Goal: Transaction & Acquisition: Subscribe to service/newsletter

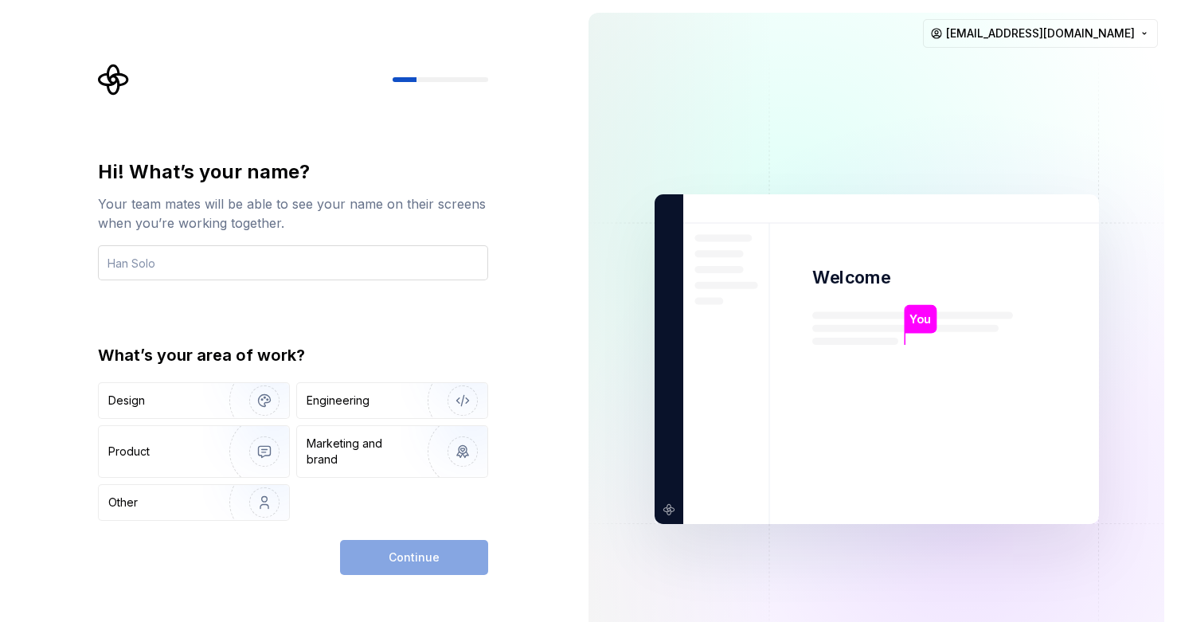
click at [293, 270] on input "text" at bounding box center [293, 262] width 390 height 35
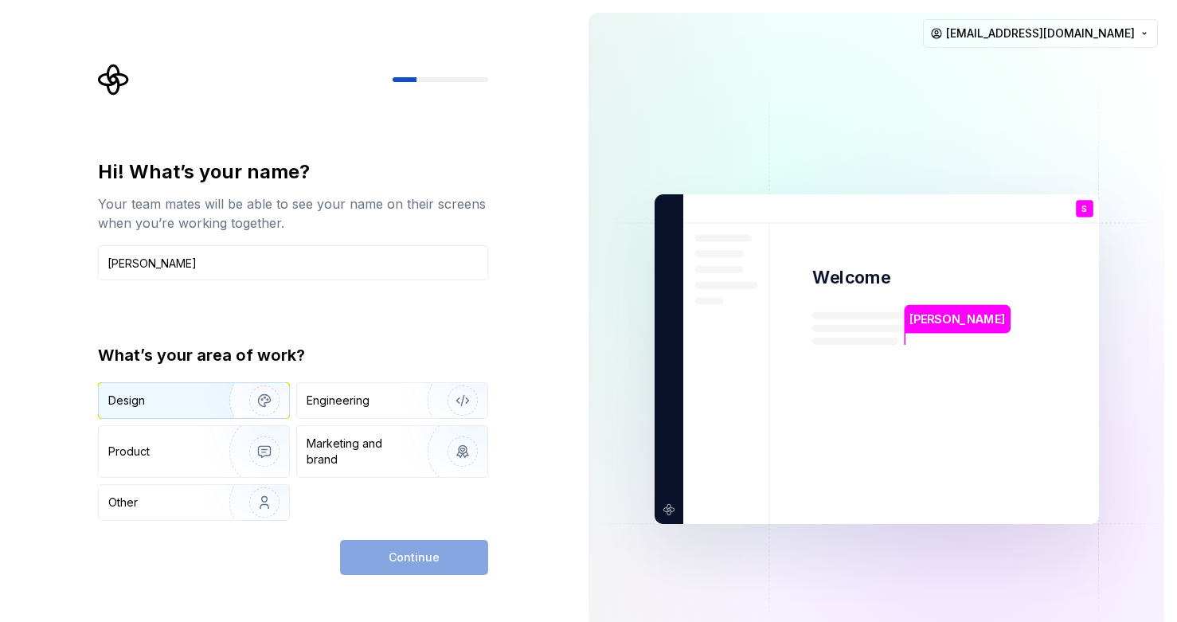
type input "[PERSON_NAME]"
click at [221, 405] on img "button" at bounding box center [254, 400] width 102 height 107
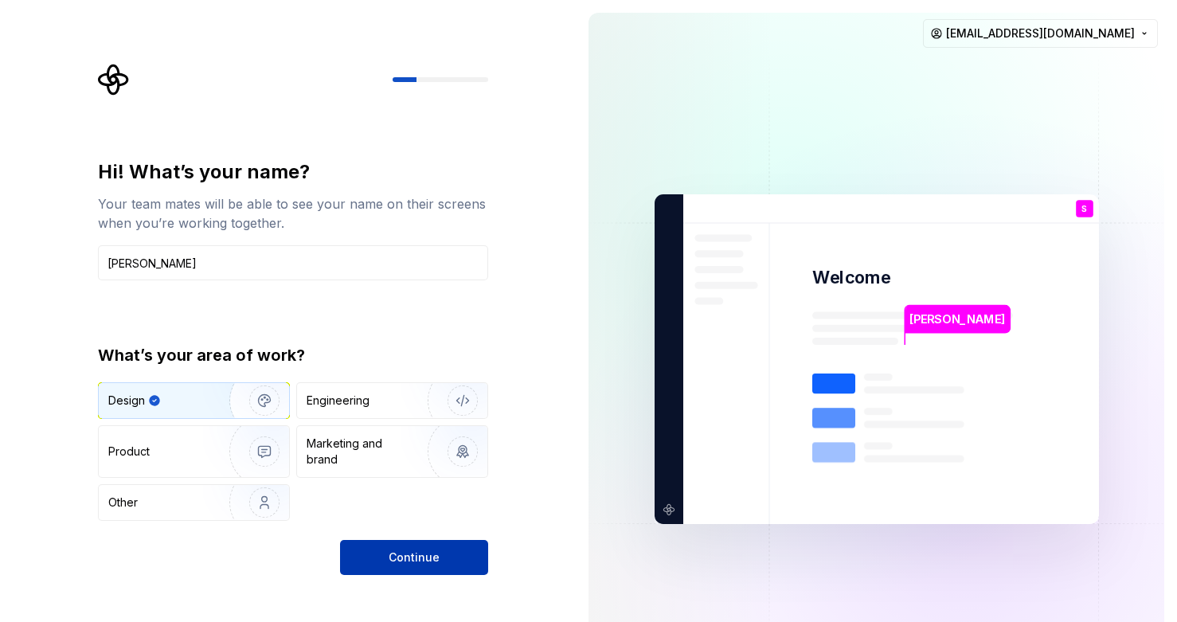
click at [416, 564] on span "Continue" at bounding box center [414, 558] width 51 height 16
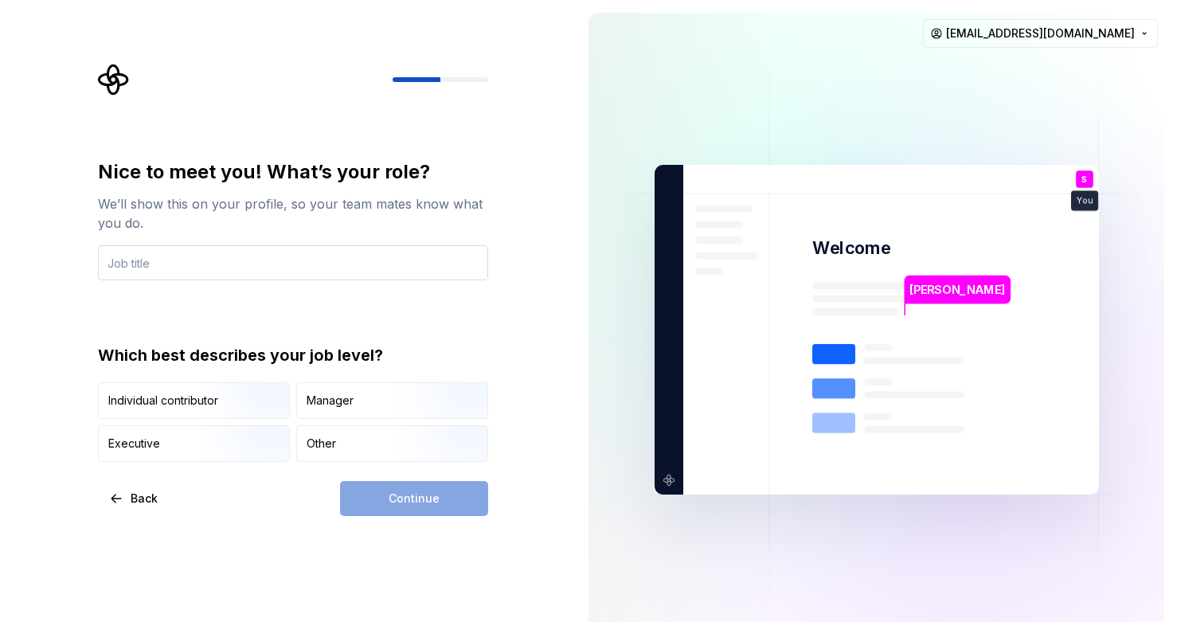
click at [247, 271] on input "text" at bounding box center [293, 262] width 390 height 35
type input "D"
drag, startPoint x: 119, startPoint y: 262, endPoint x: 70, endPoint y: 257, distance: 49.7
click at [70, 257] on div "Nice to meet you! What’s your role? We’ll show this on your profile, so your te…" at bounding box center [288, 330] width 576 height 660
click at [218, 265] on input "UI Designer" at bounding box center [293, 262] width 390 height 35
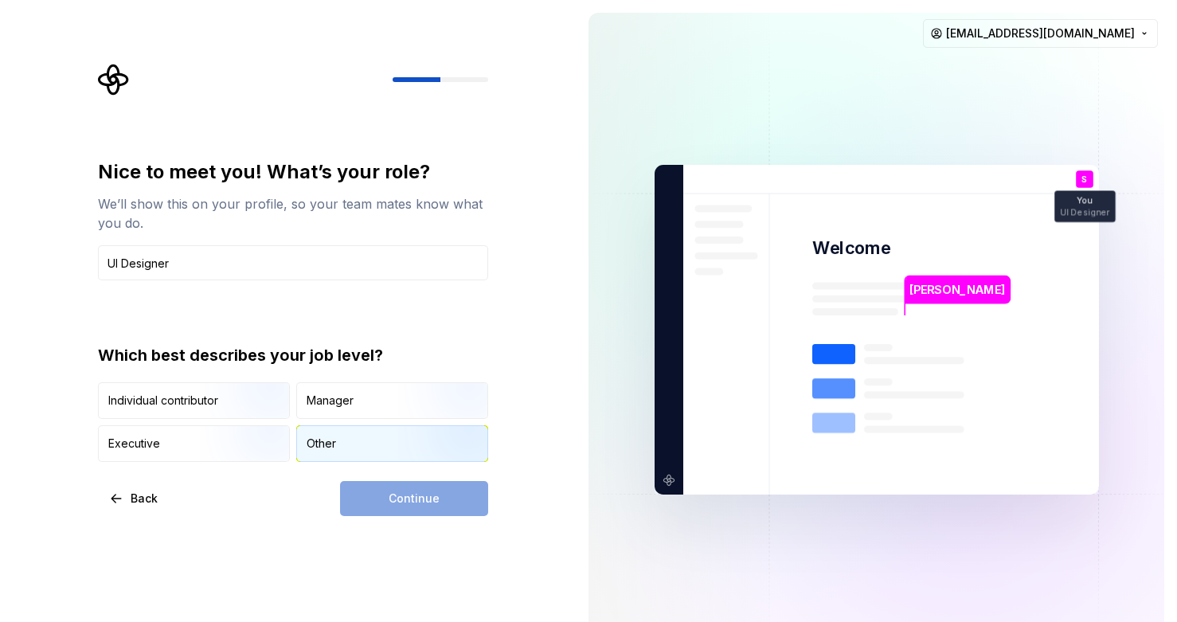
type input "UI Designer"
click at [351, 444] on div "Other" at bounding box center [392, 443] width 190 height 35
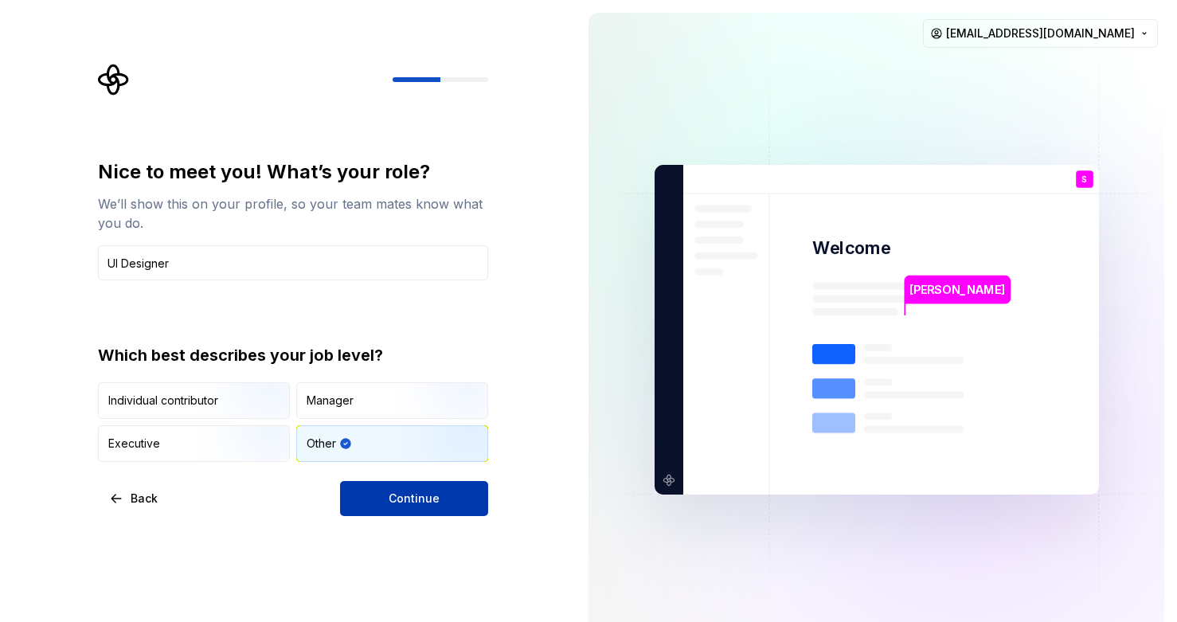
click at [415, 501] on span "Continue" at bounding box center [414, 499] width 51 height 16
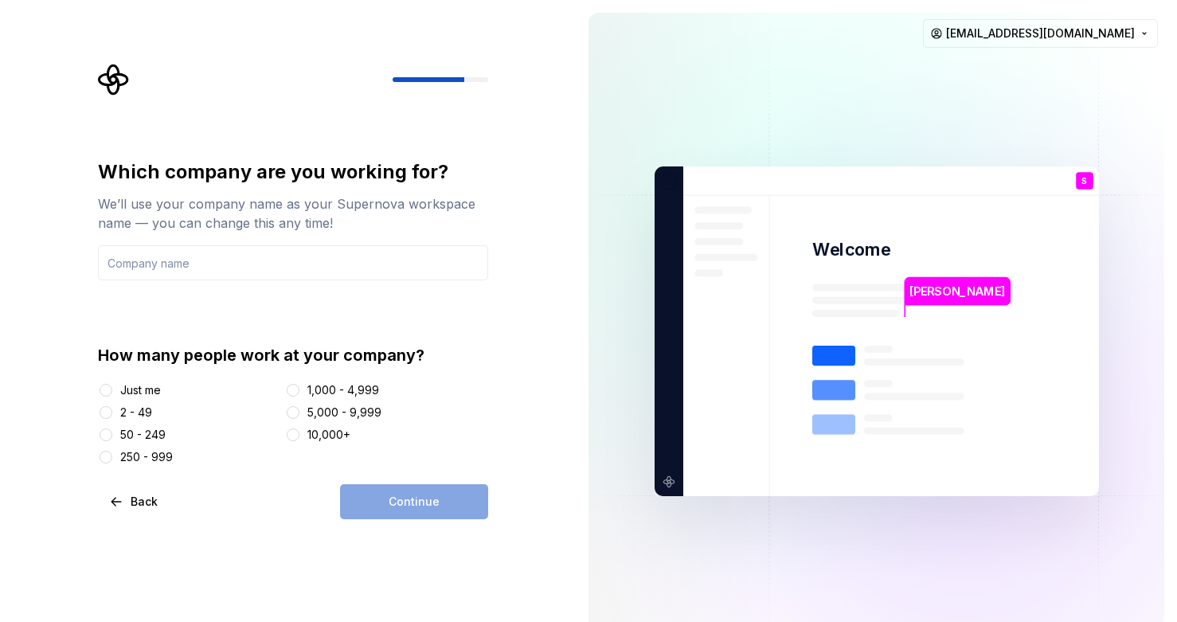
click at [122, 386] on div "Just me" at bounding box center [140, 390] width 41 height 16
click at [112, 386] on button "Just me" at bounding box center [106, 390] width 13 height 13
click at [130, 386] on div "Just me" at bounding box center [140, 390] width 41 height 16
click at [112, 386] on button "Just me" at bounding box center [106, 390] width 13 height 13
click at [433, 499] on div "Continue" at bounding box center [414, 501] width 148 height 35
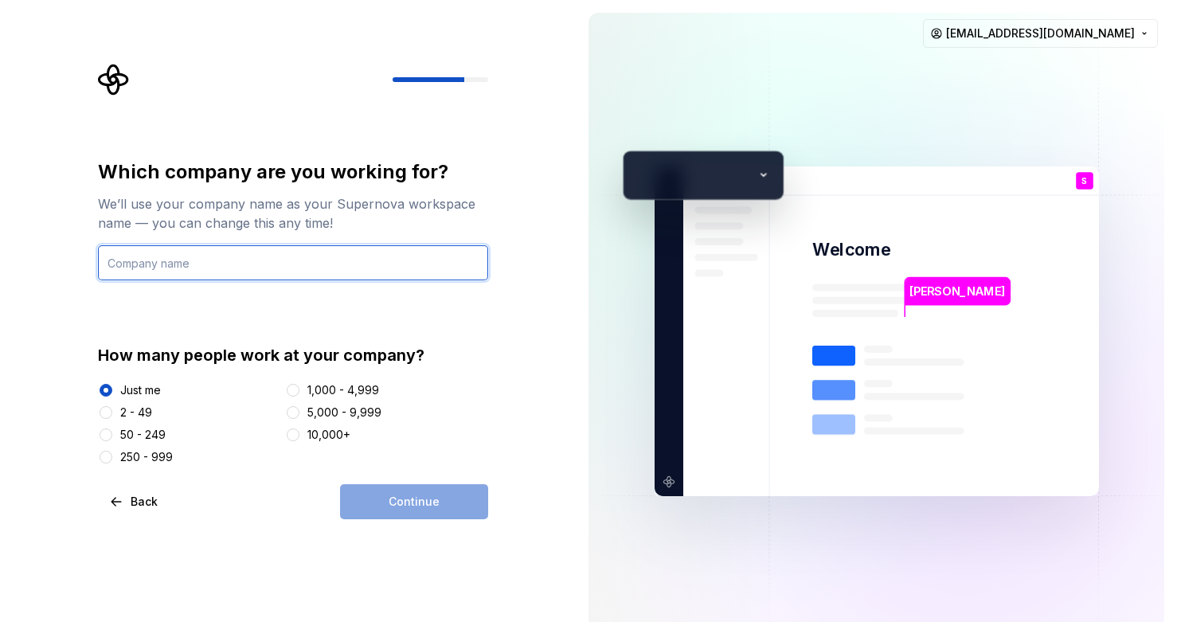
click at [186, 272] on input "text" at bounding box center [293, 262] width 390 height 35
type input "n"
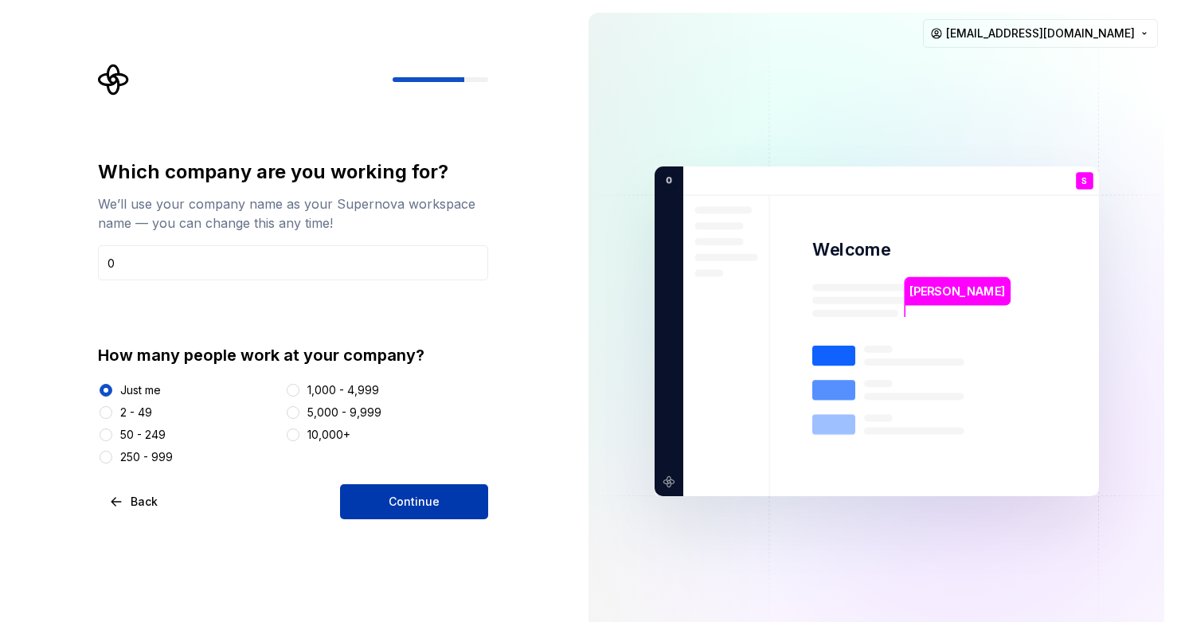
click at [445, 488] on button "Continue" at bounding box center [414, 501] width 148 height 35
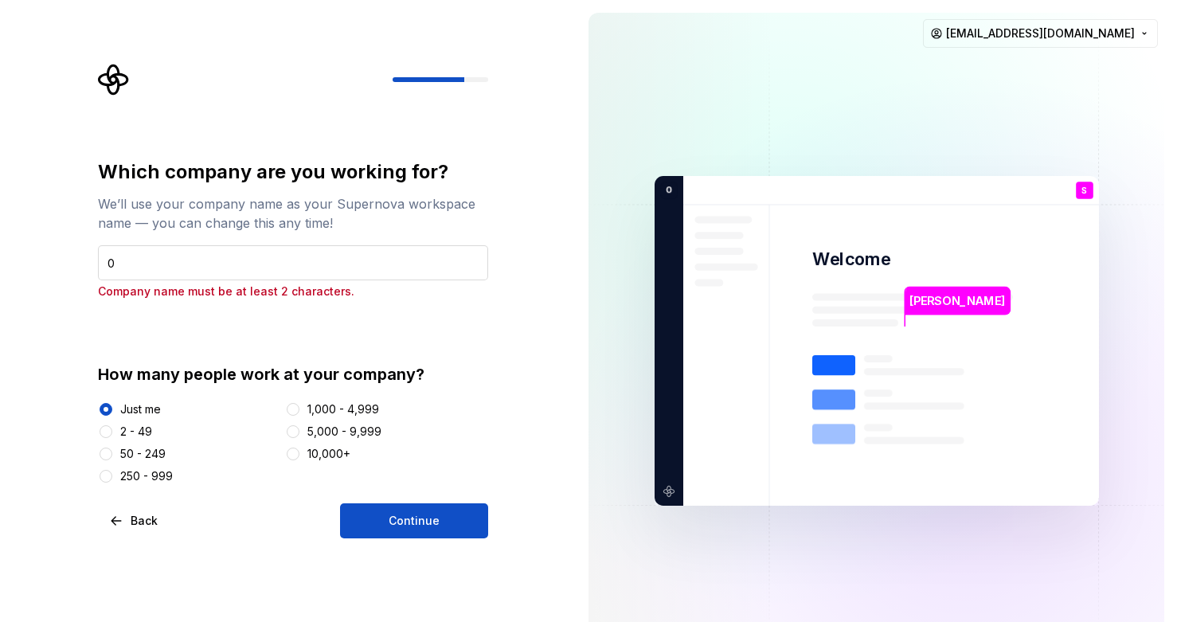
click at [206, 252] on input "0" at bounding box center [293, 262] width 390 height 35
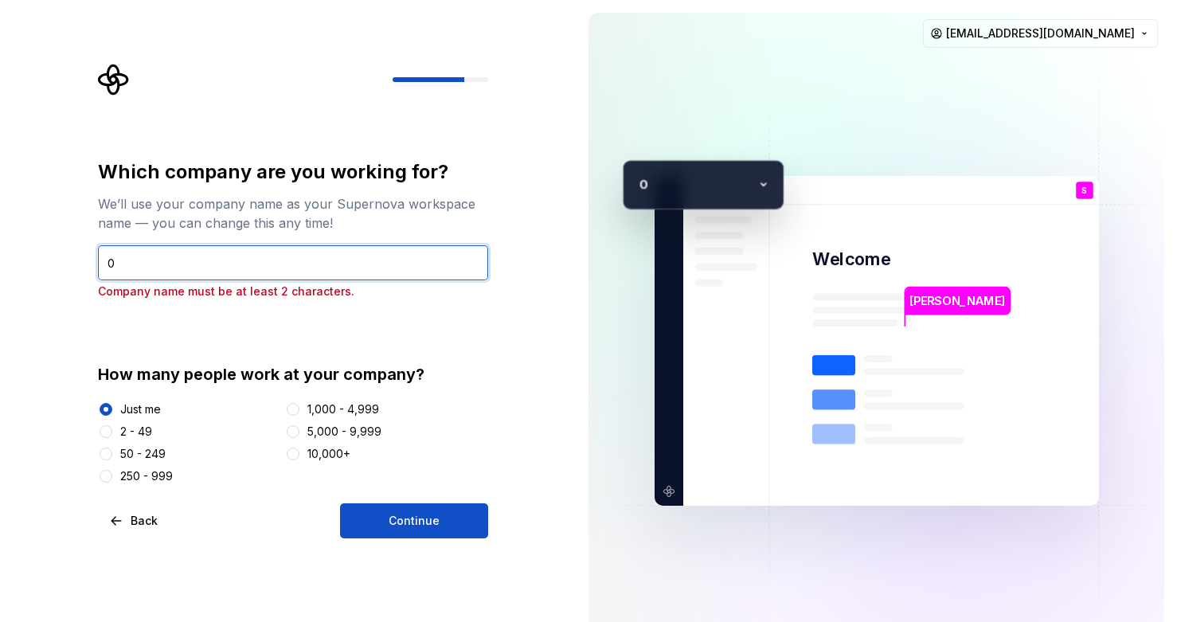
click at [206, 252] on input "0" at bounding box center [293, 262] width 390 height 35
type input "[PERSON_NAME]"
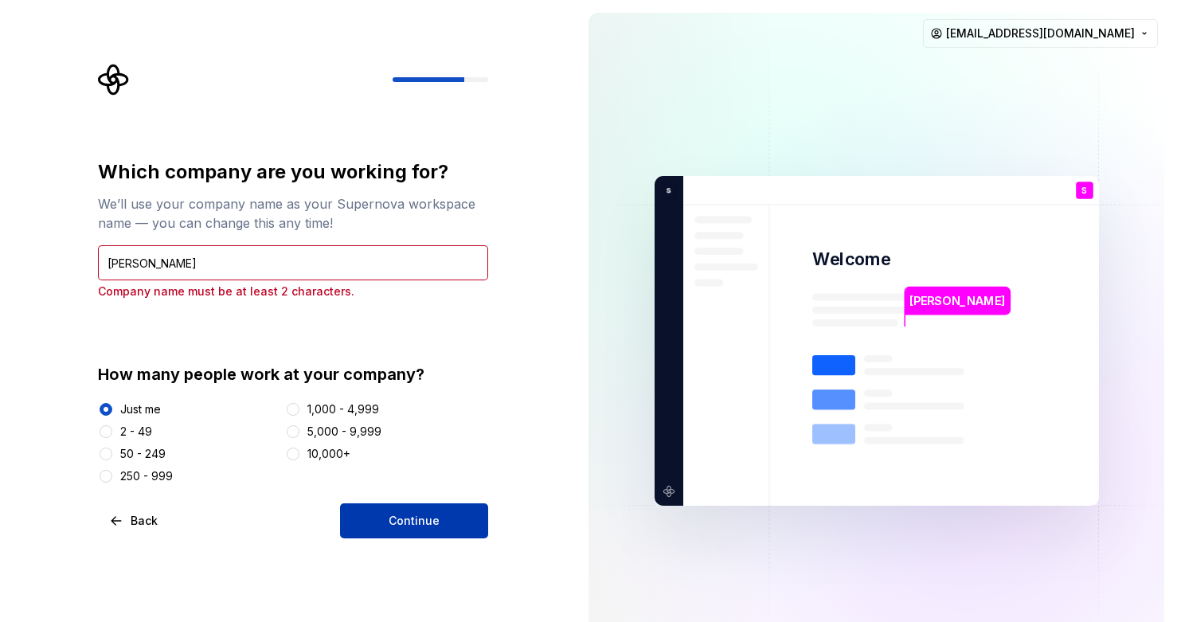
click at [413, 525] on span "Continue" at bounding box center [414, 521] width 51 height 16
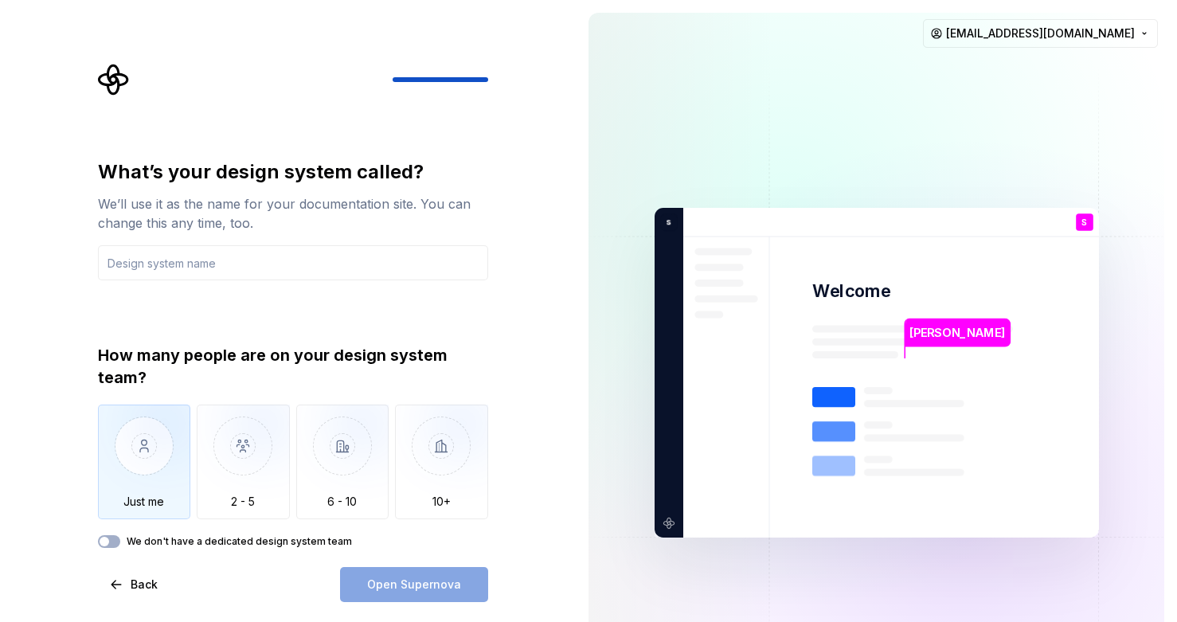
click at [144, 464] on img "button" at bounding box center [144, 458] width 93 height 107
click at [172, 259] on input "text" at bounding box center [293, 262] width 390 height 35
click at [114, 542] on button "We don't have a dedicated design system team" at bounding box center [109, 541] width 22 height 13
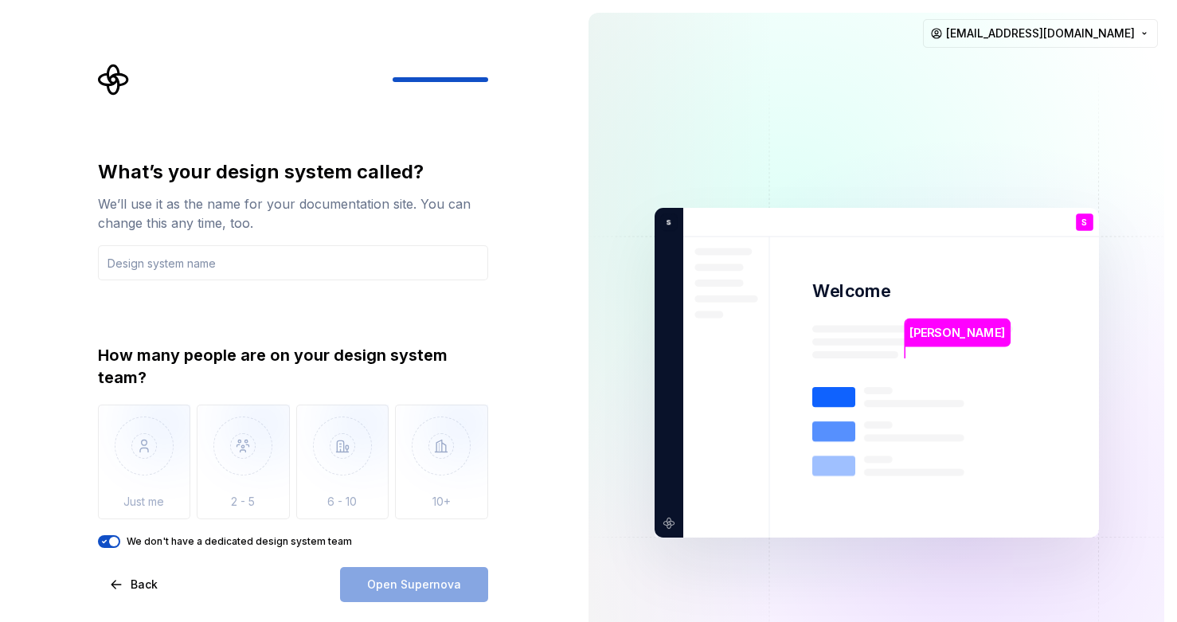
drag, startPoint x: 109, startPoint y: 543, endPoint x: 184, endPoint y: 531, distance: 75.7
click at [145, 545] on div "We don't have a dedicated design system team" at bounding box center [293, 541] width 390 height 13
click at [174, 268] on input "text" at bounding box center [293, 262] width 390 height 35
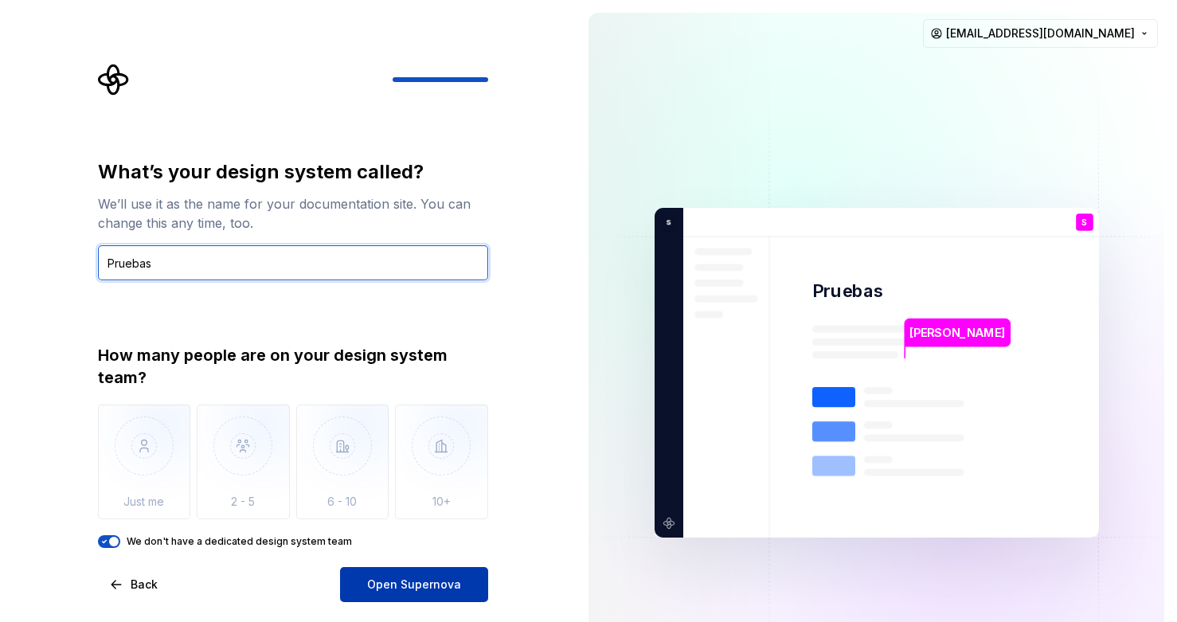
type input "Pruebas"
click at [425, 597] on button "Open Supernova" at bounding box center [414, 584] width 148 height 35
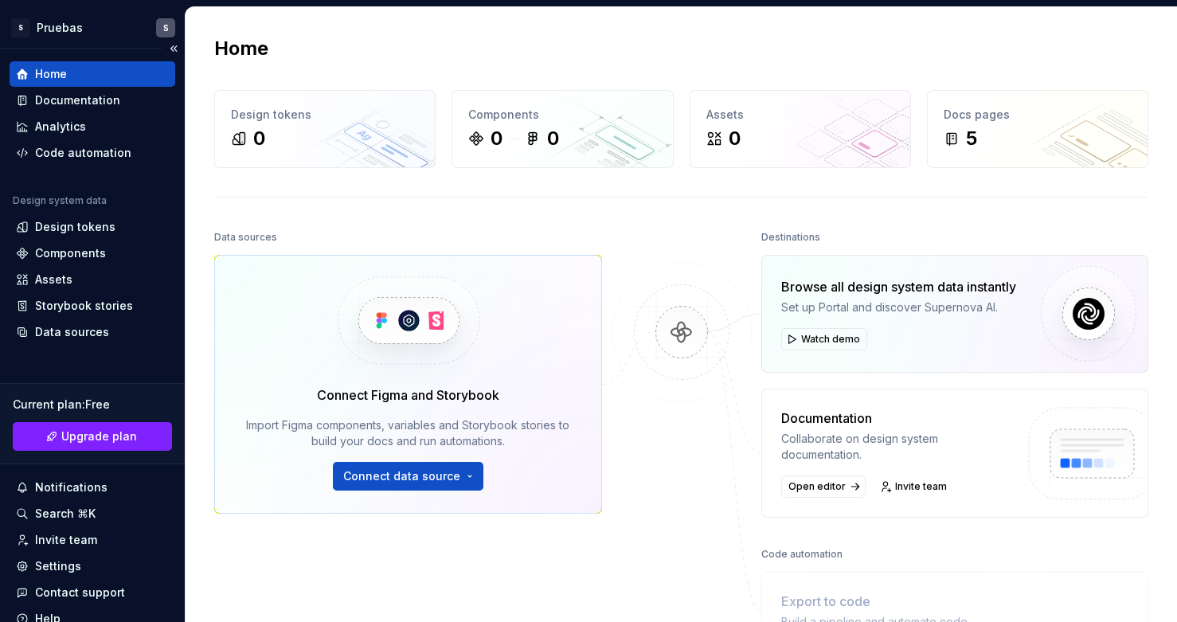
click at [53, 67] on div "Home" at bounding box center [51, 74] width 32 height 16
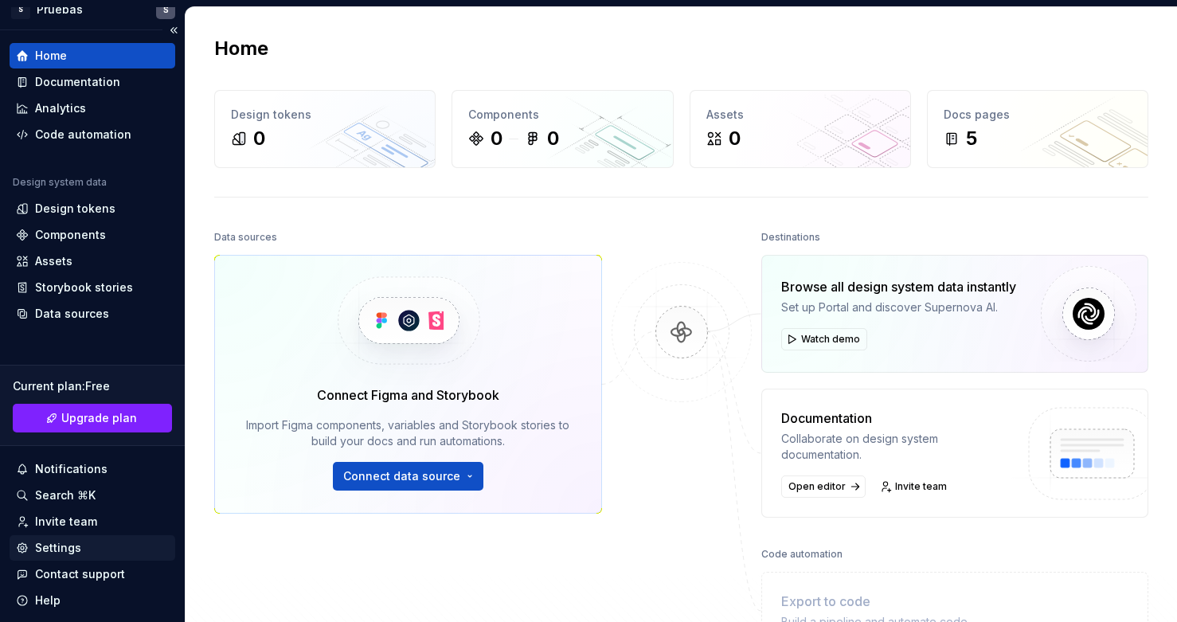
scroll to position [65, 0]
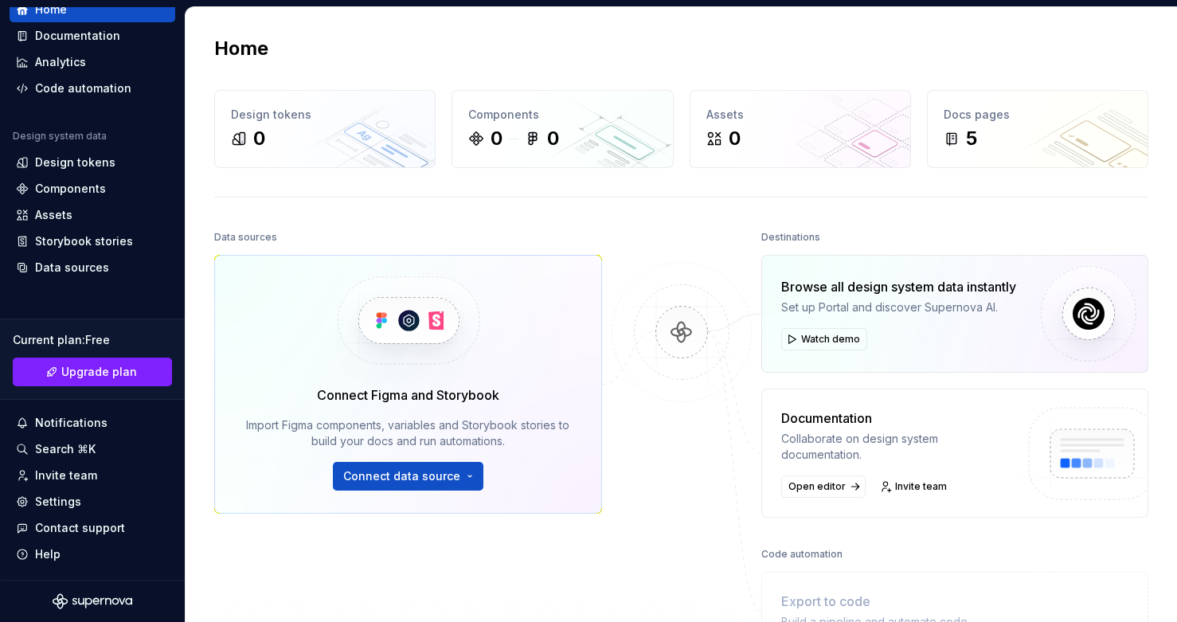
click at [92, 343] on div "Current plan : Free" at bounding box center [92, 340] width 159 height 16
click at [462, 479] on button "Connect data source" at bounding box center [408, 476] width 151 height 29
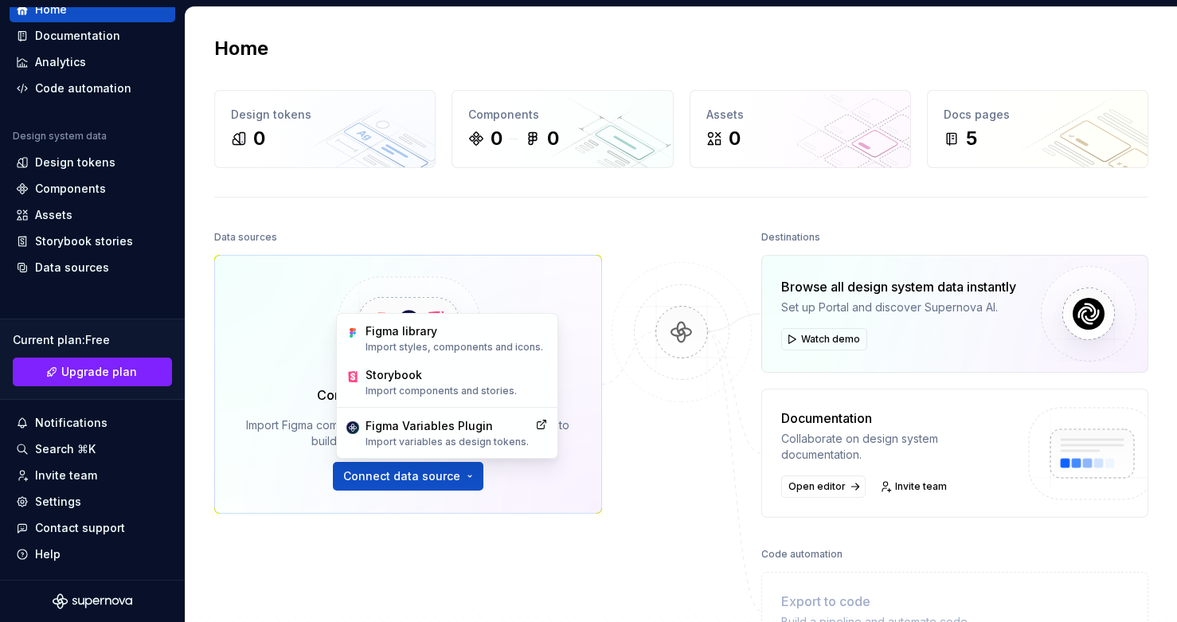
click at [607, 499] on div at bounding box center [681, 446] width 159 height 440
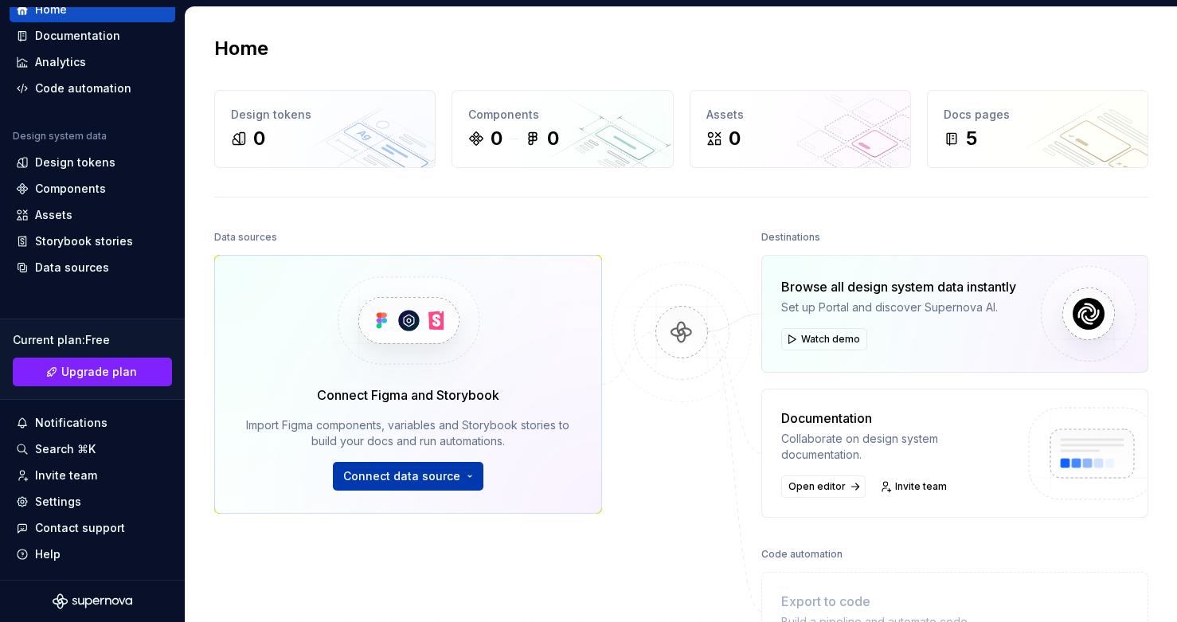
click at [452, 472] on span "Connect data source" at bounding box center [401, 476] width 117 height 16
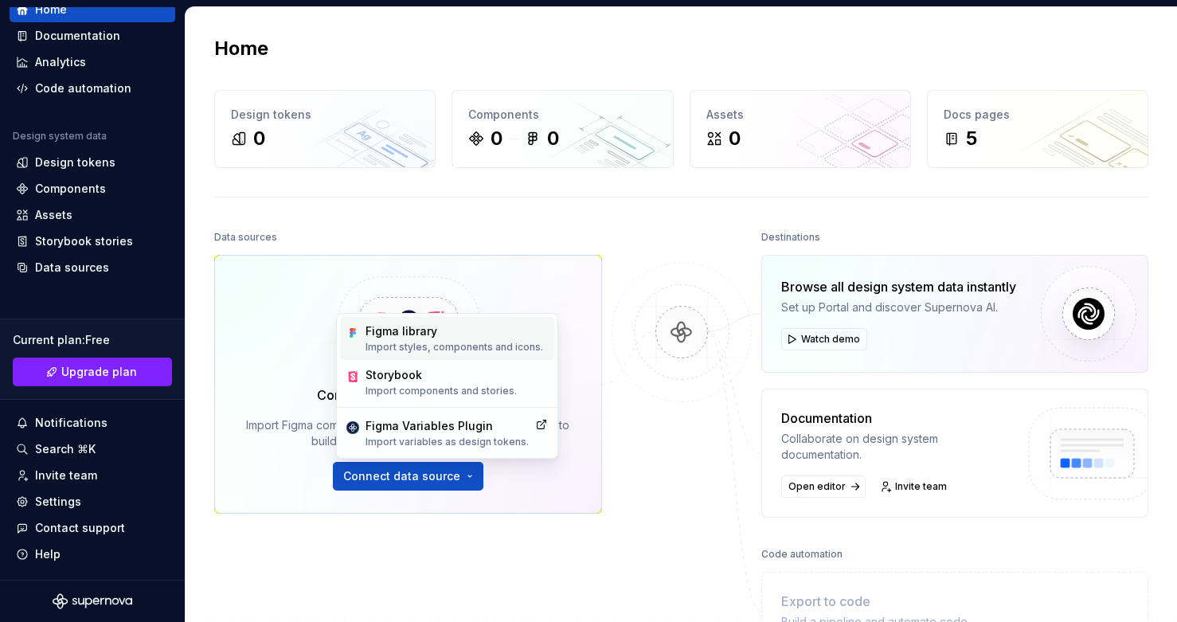
click at [413, 341] on p "Import styles, components and icons." at bounding box center [455, 347] width 178 height 13
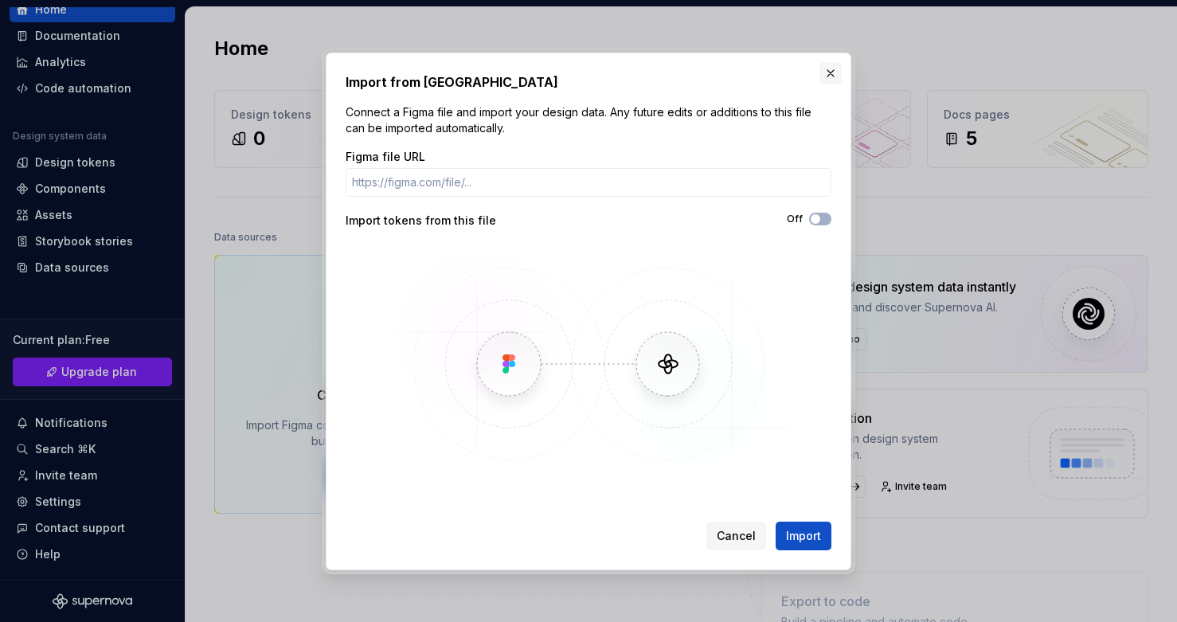
click at [829, 68] on button "button" at bounding box center [831, 73] width 22 height 22
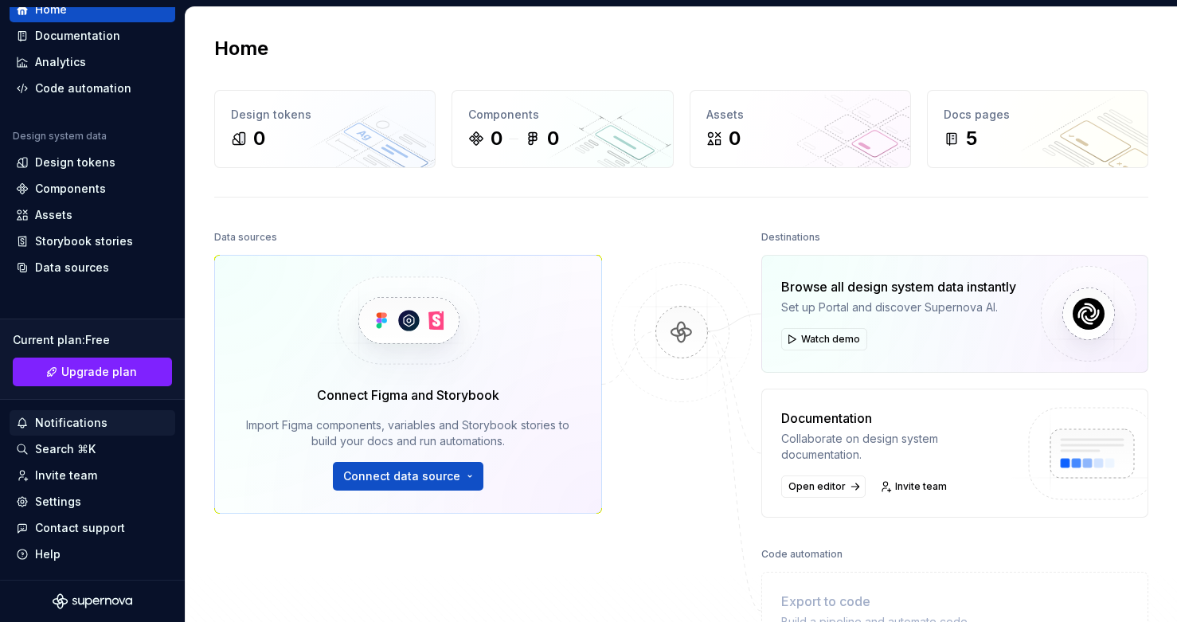
click at [82, 426] on div "Notifications" at bounding box center [71, 423] width 72 height 16
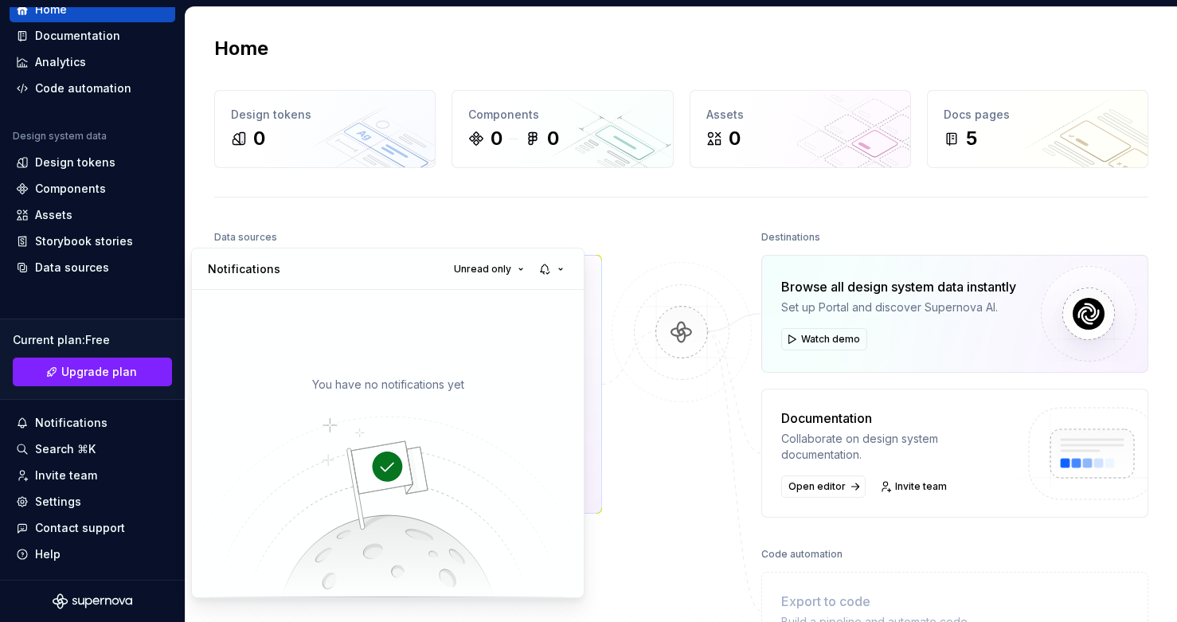
click at [82, 358] on html "S Pruebas S Home Documentation Analytics Code automation Design system data Des…" at bounding box center [588, 311] width 1177 height 622
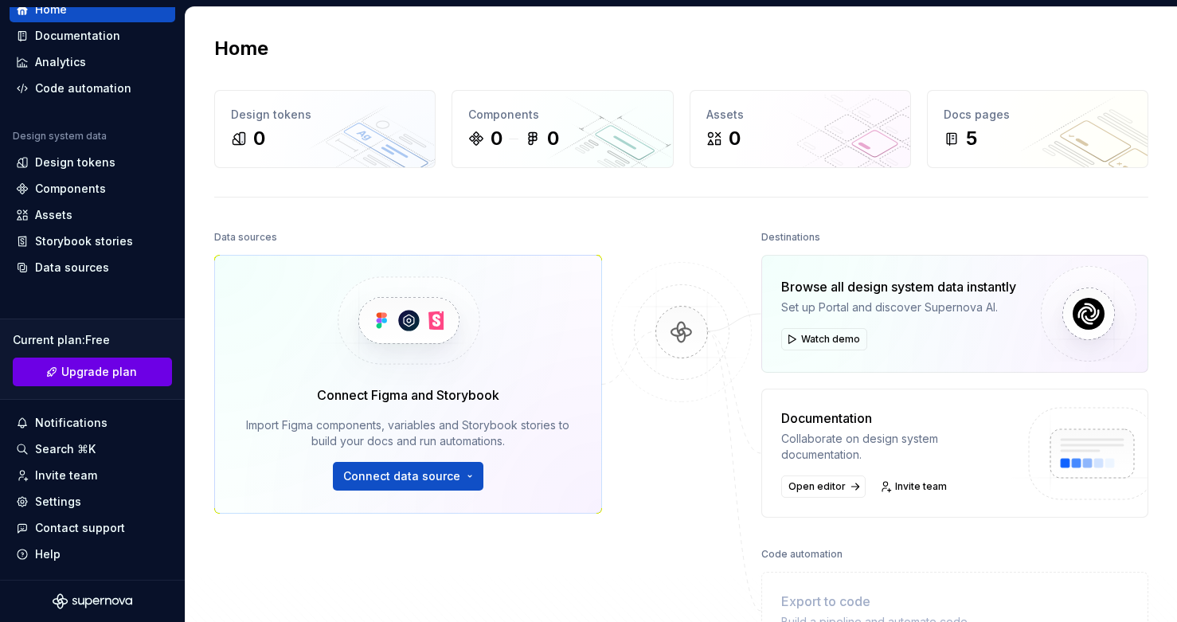
click at [92, 371] on span "Upgrade plan" at bounding box center [99, 372] width 76 height 16
